Goal: Task Accomplishment & Management: Manage account settings

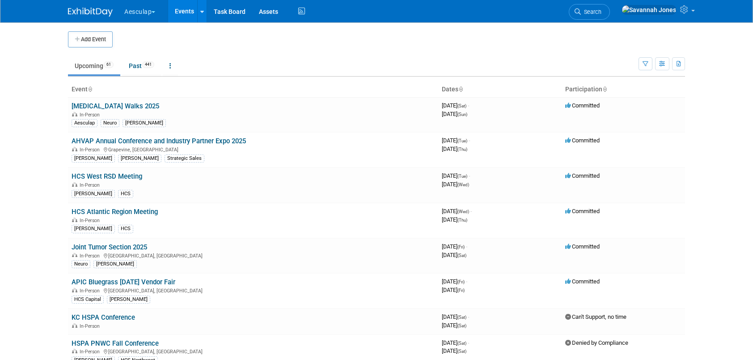
click at [195, 50] on td "Upcoming 61 Past 441 All Events 502 Past and Upcoming Grouped Annually Events g…" at bounding box center [353, 61] width 571 height 29
click at [148, 19] on button "Aesculap" at bounding box center [144, 10] width 43 height 20
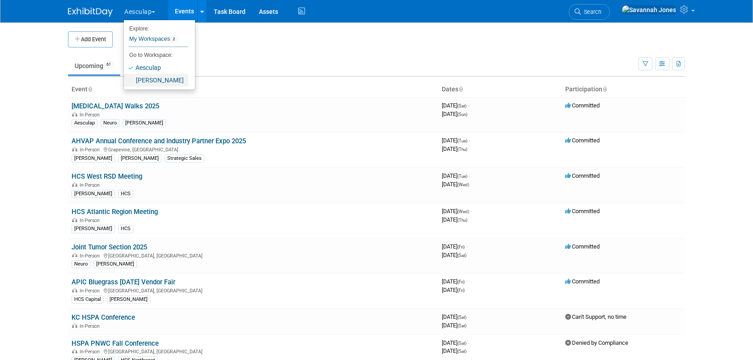
click at [153, 84] on link "[PERSON_NAME]" at bounding box center [156, 80] width 64 height 13
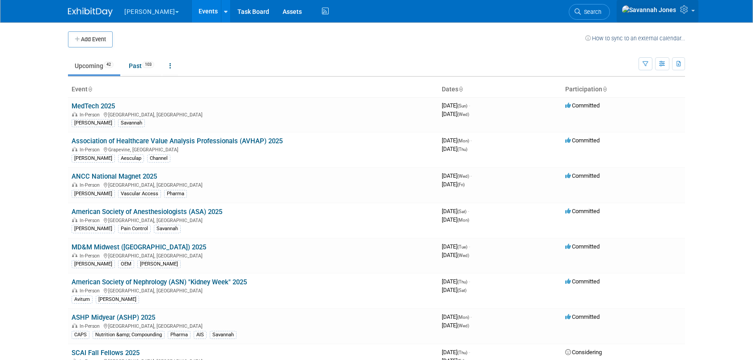
scroll to position [1068, 0]
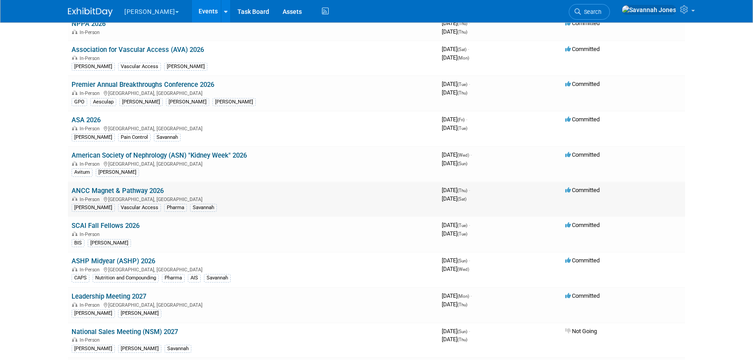
click at [122, 186] on link "ANCC Magnet & Pathway 2026" at bounding box center [118, 190] width 92 height 8
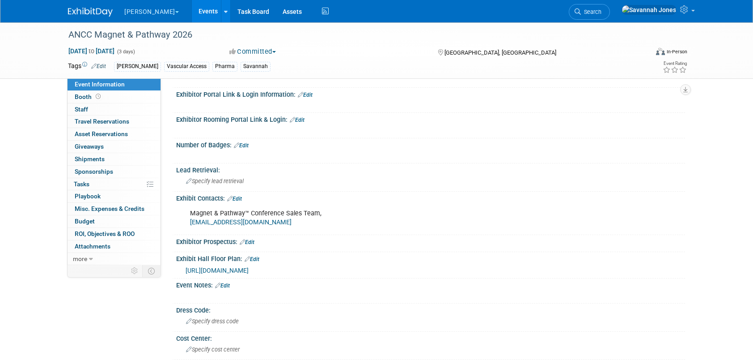
scroll to position [134, 0]
click at [241, 193] on div "Exhibit Contacts: Edit" at bounding box center [430, 199] width 509 height 12
click at [241, 199] on link "Edit" at bounding box center [234, 200] width 15 height 6
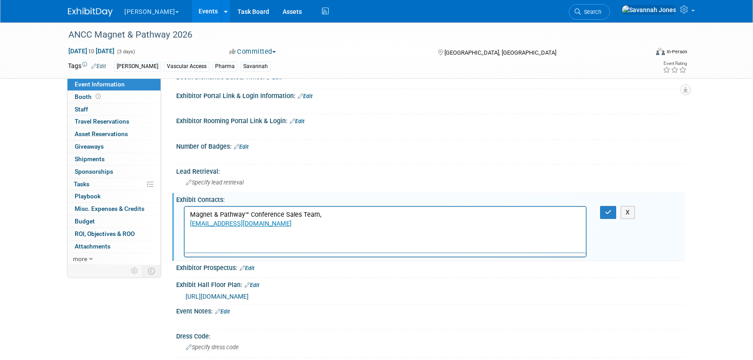
scroll to position [0, 0]
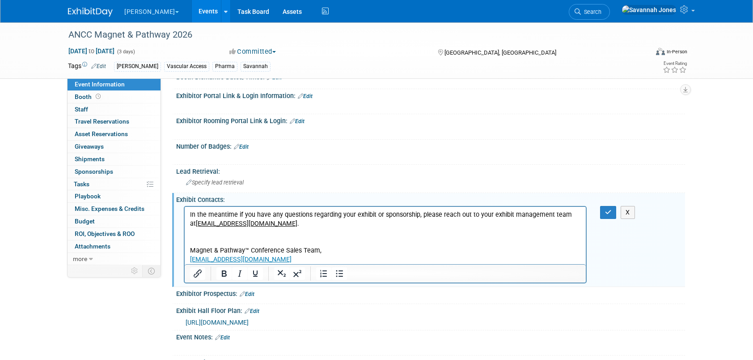
click at [332, 232] on p "Rich Text Area. Press ALT-0 for help." at bounding box center [385, 232] width 391 height 9
click at [610, 210] on icon "button" at bounding box center [608, 212] width 7 height 6
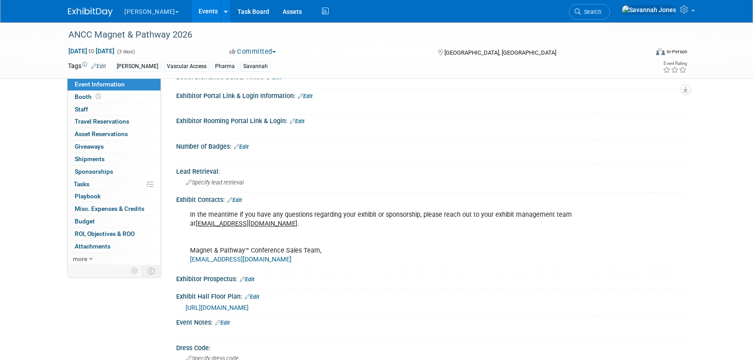
click at [239, 197] on link "Edit" at bounding box center [234, 200] width 15 height 6
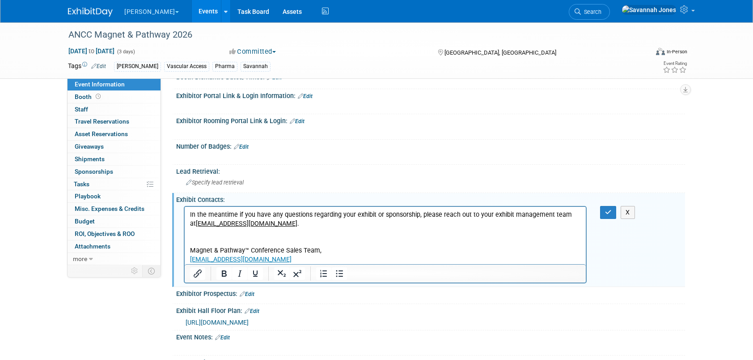
click at [288, 222] on p "In the meantime if you have any questions regarding your exhibit or sponsorship…" at bounding box center [385, 237] width 391 height 54
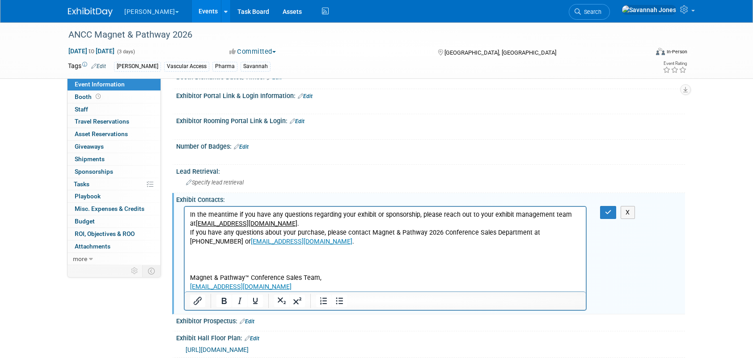
click at [288, 221] on p "In the meantime if you have any questions regarding your exhibit or sponsorship…" at bounding box center [385, 219] width 391 height 18
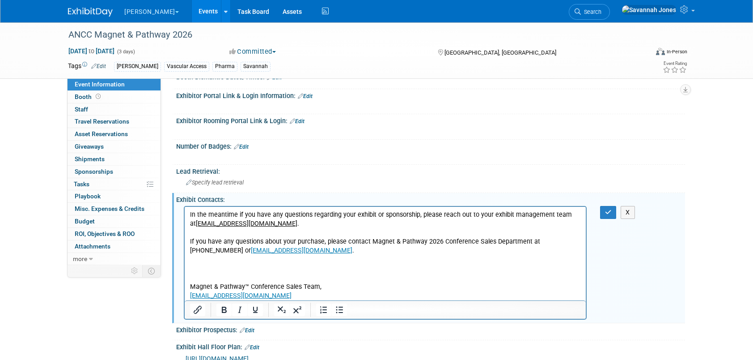
click at [211, 268] on p "Magnet & Pathway™ Conference Sales Team, anasales@wearemci.com" at bounding box center [385, 276] width 391 height 45
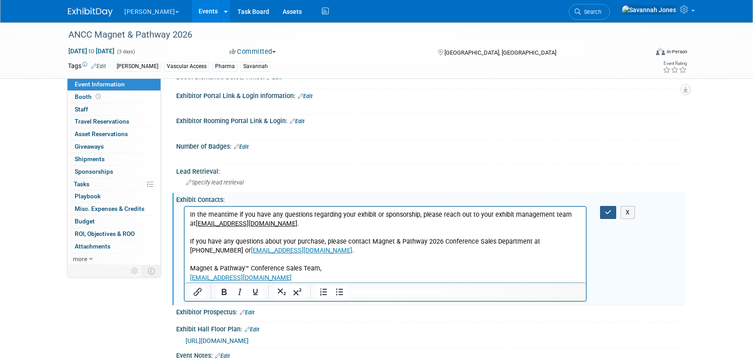
click at [607, 212] on icon "button" at bounding box center [608, 212] width 7 height 6
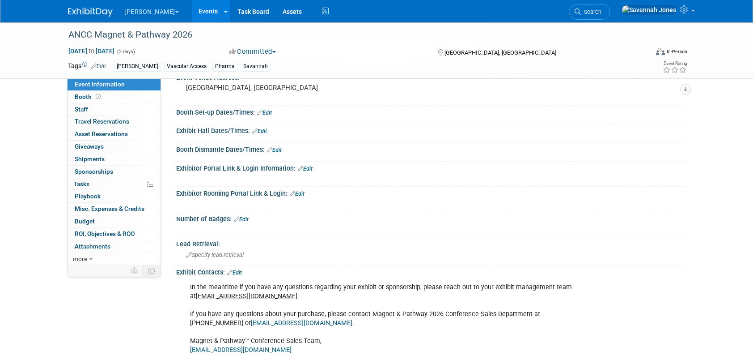
scroll to position [45, 0]
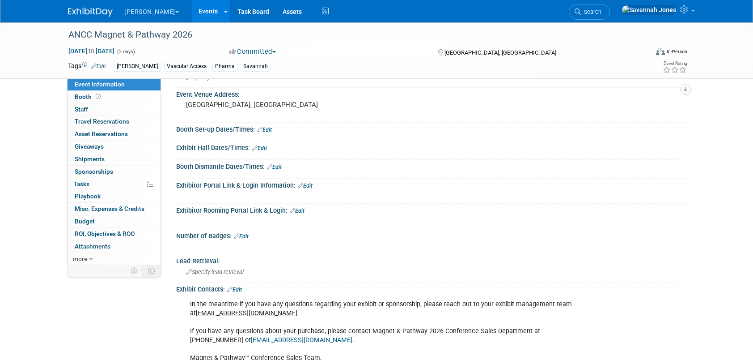
click at [304, 208] on link "Edit" at bounding box center [297, 211] width 15 height 6
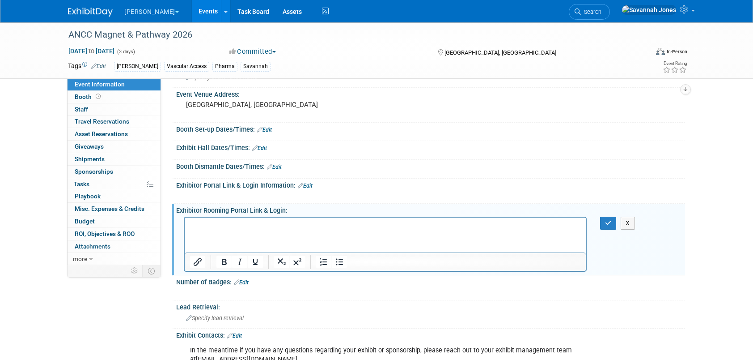
scroll to position [0, 0]
click at [284, 222] on p "Rich Text Area. Press ALT-0 for help." at bounding box center [385, 224] width 391 height 9
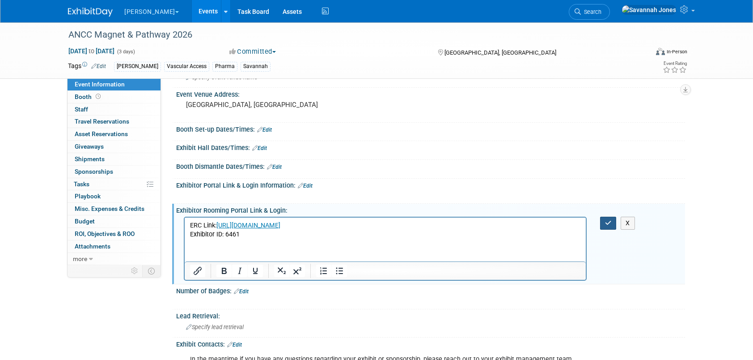
click at [611, 221] on button "button" at bounding box center [608, 222] width 17 height 13
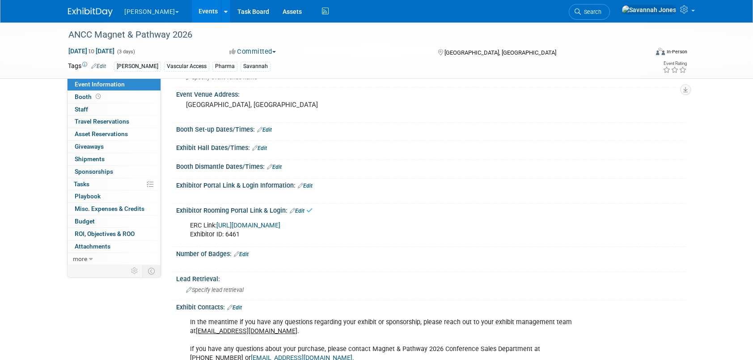
click at [280, 224] on link "https://ANCC26.exh.mapyourshow.com" at bounding box center [248, 225] width 64 height 8
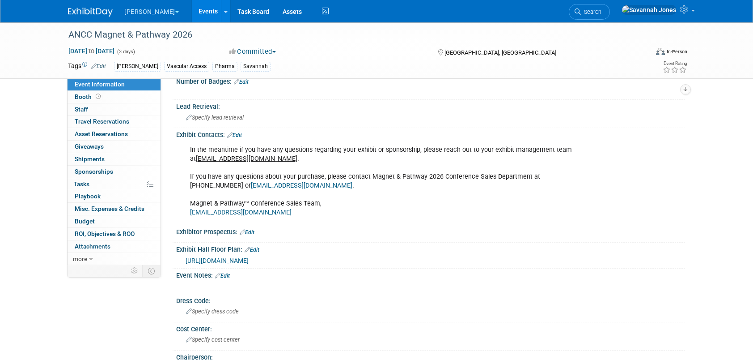
scroll to position [268, 0]
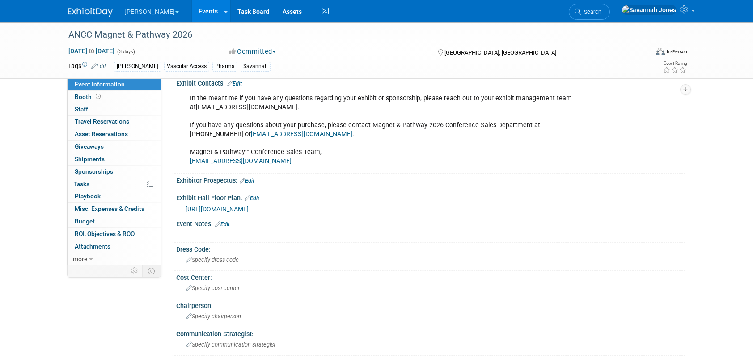
click at [249, 206] on span "https://ancc26.mapyourshow.com/8_0/exhview/index.cfm" at bounding box center [217, 208] width 63 height 7
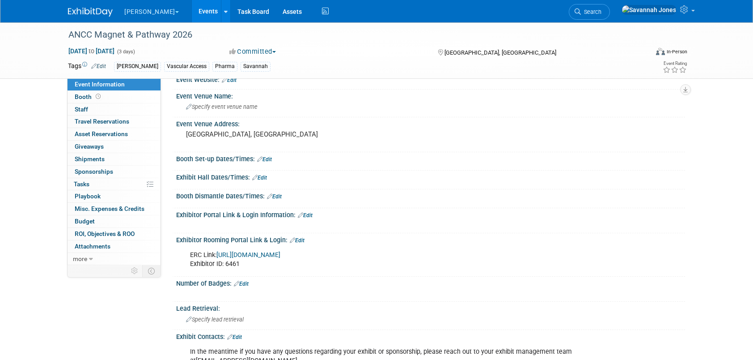
scroll to position [0, 0]
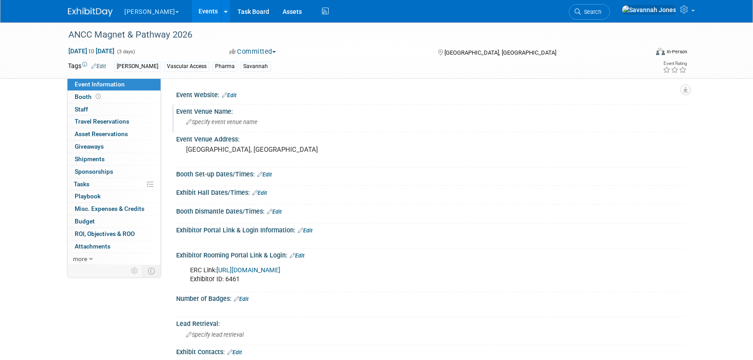
click at [231, 123] on span "Specify event venue name" at bounding box center [222, 122] width 72 height 7
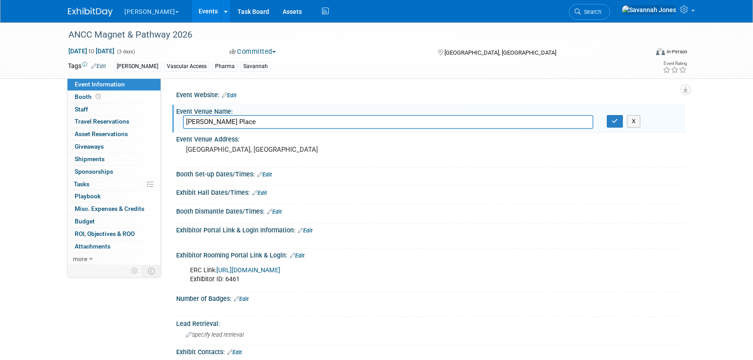
type input "McCormick Place"
